Goal: Book appointment/travel/reservation

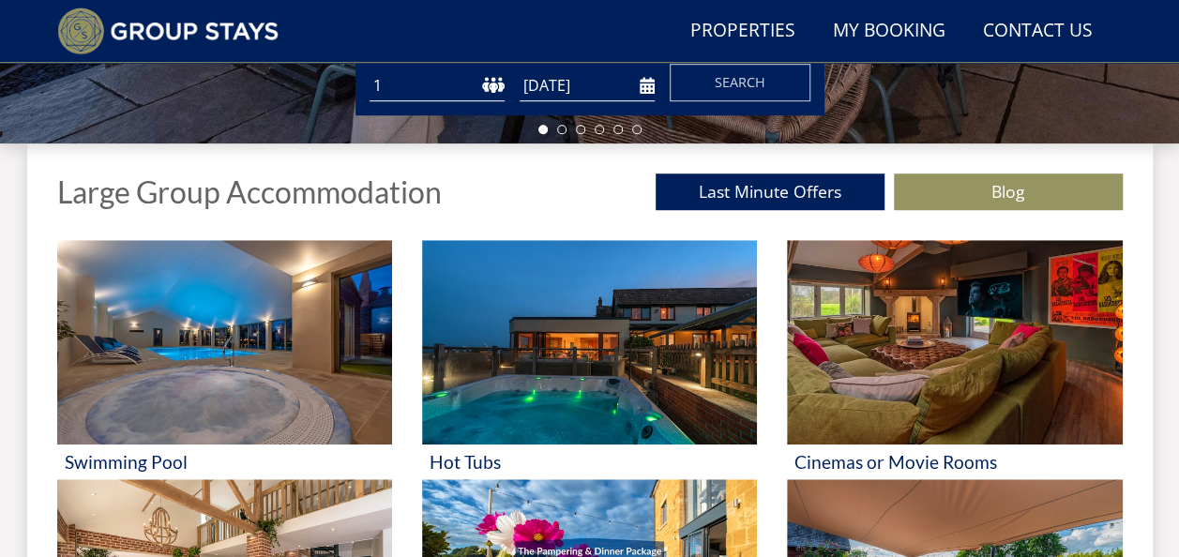
scroll to position [669, 0]
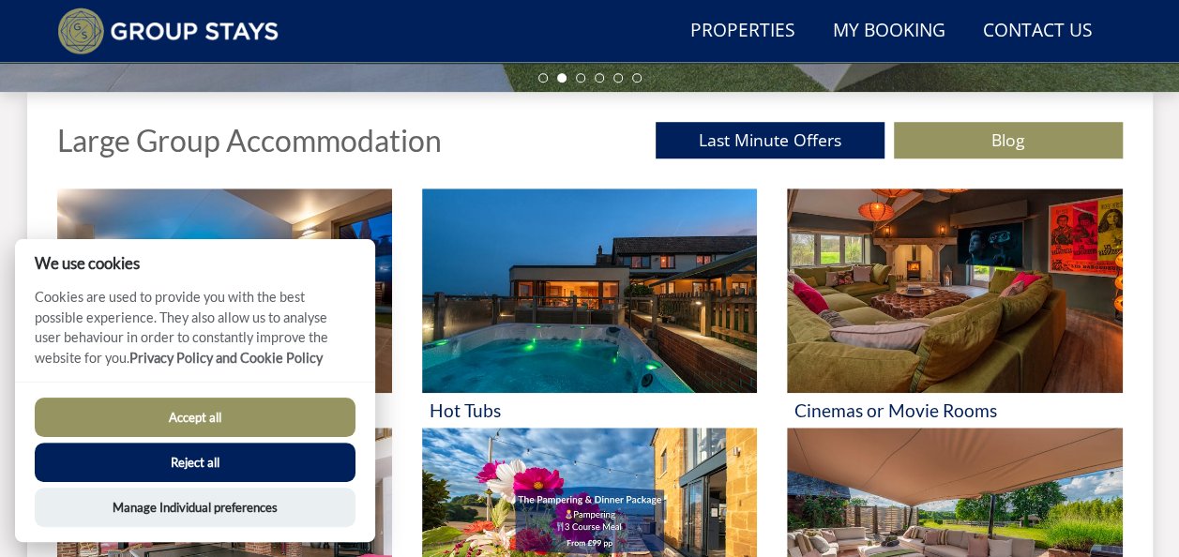
click at [208, 415] on button "Accept all" at bounding box center [195, 417] width 321 height 39
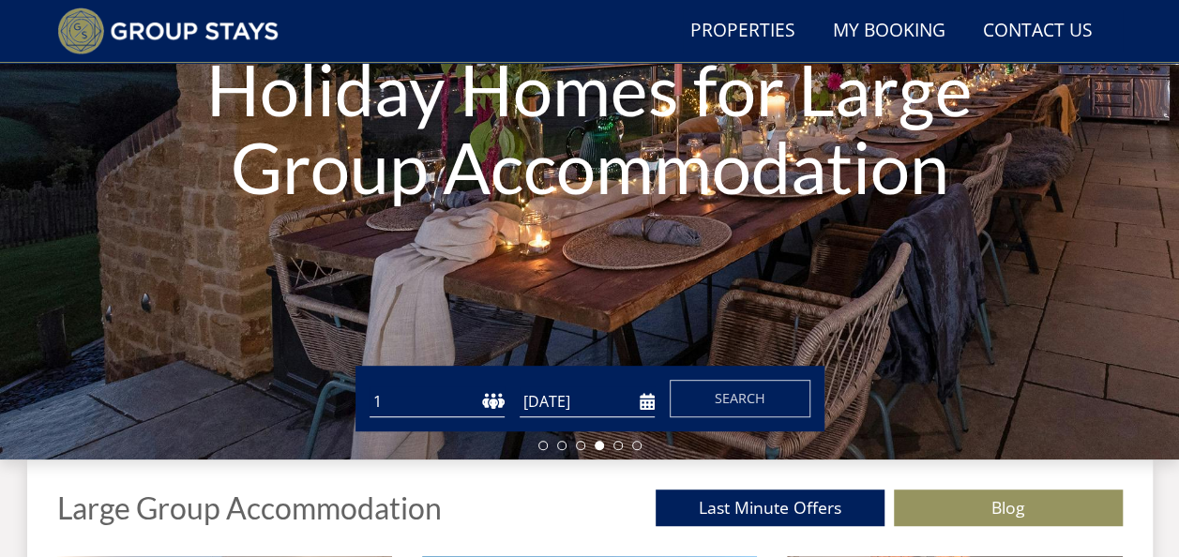
scroll to position [443, 0]
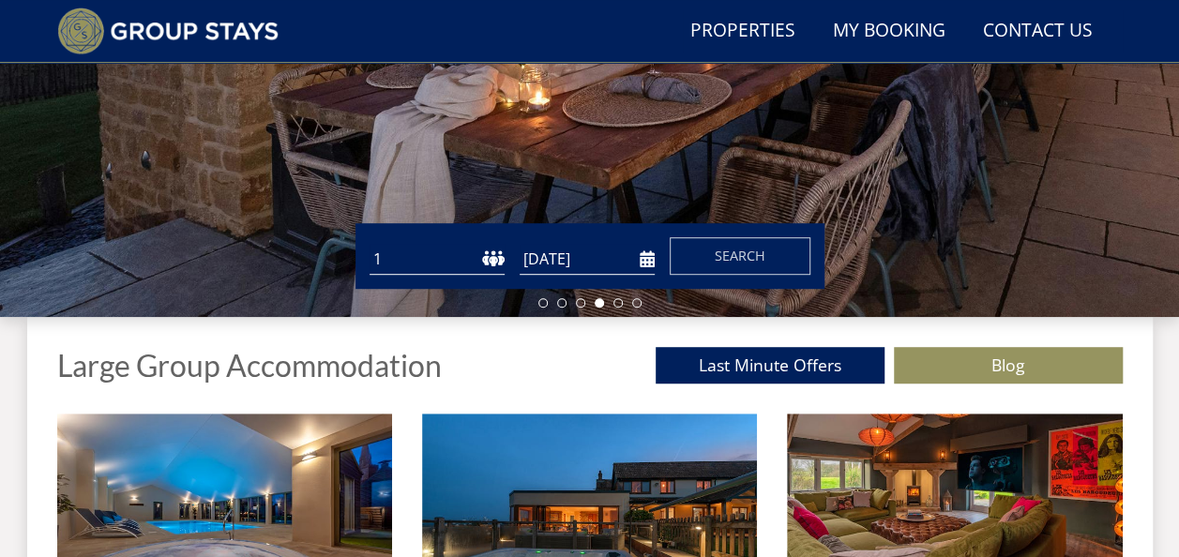
click at [396, 261] on select "1 2 3 4 5 6 7 8 9 10 11 12 13 14 15 16 17 18 19 20 21 22 23 24 25 26 27 28 29 3…" at bounding box center [436, 259] width 135 height 31
select select "40"
click at [369, 244] on select "1 2 3 4 5 6 7 8 9 10 11 12 13 14 15 16 17 18 19 20 21 22 23 24 25 26 27 28 29 3…" at bounding box center [436, 259] width 135 height 31
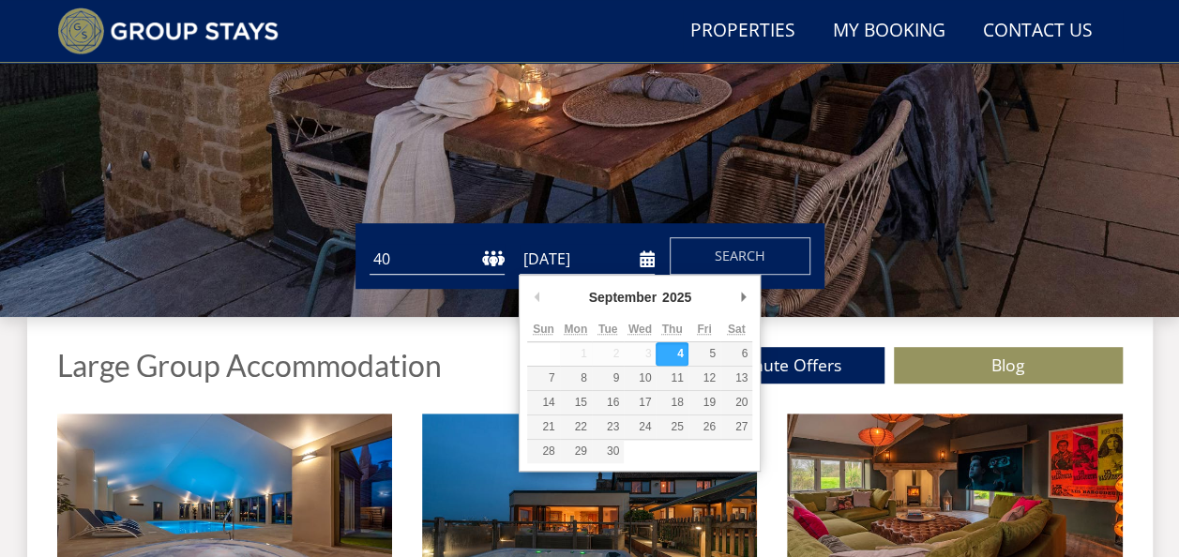
click at [591, 256] on input "[DATE]" at bounding box center [586, 259] width 135 height 31
type input "[DATE]"
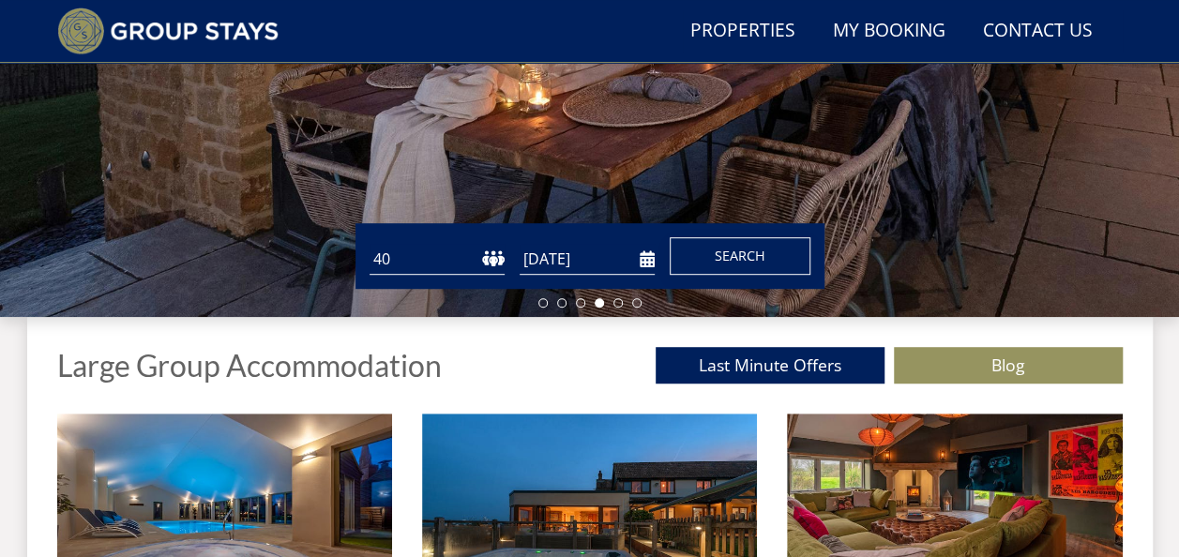
click at [713, 251] on button "Search" at bounding box center [739, 256] width 141 height 38
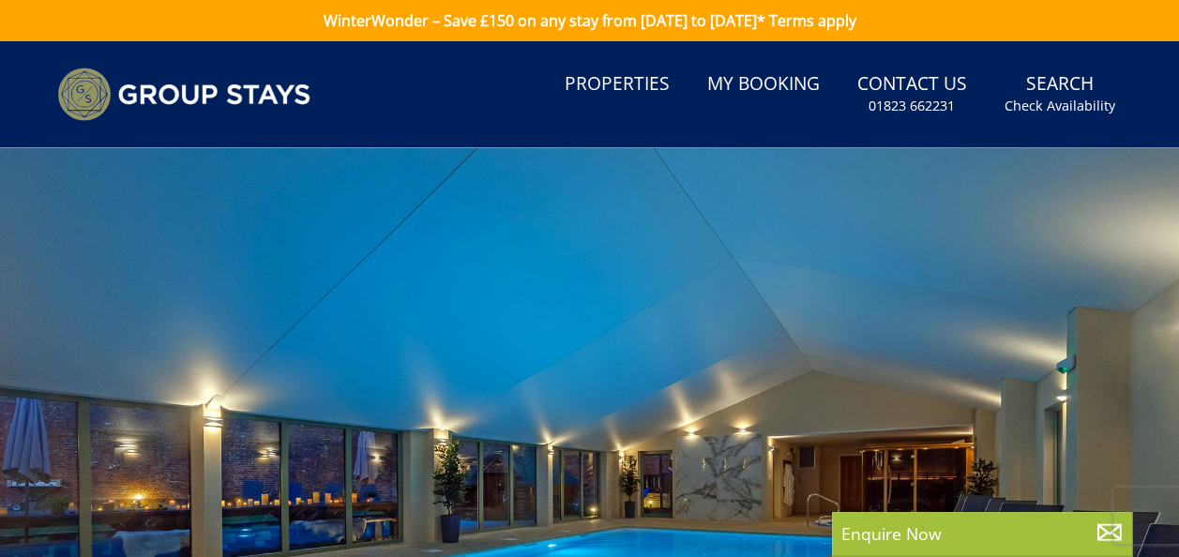
select select "40"
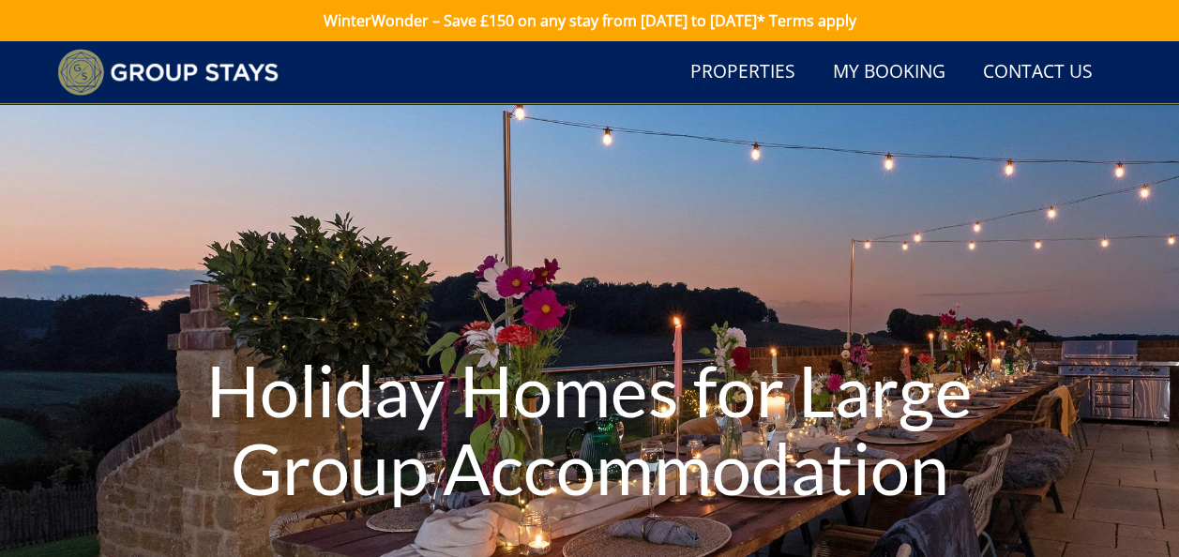
scroll to position [443, 0]
